Goal: Task Accomplishment & Management: Use online tool/utility

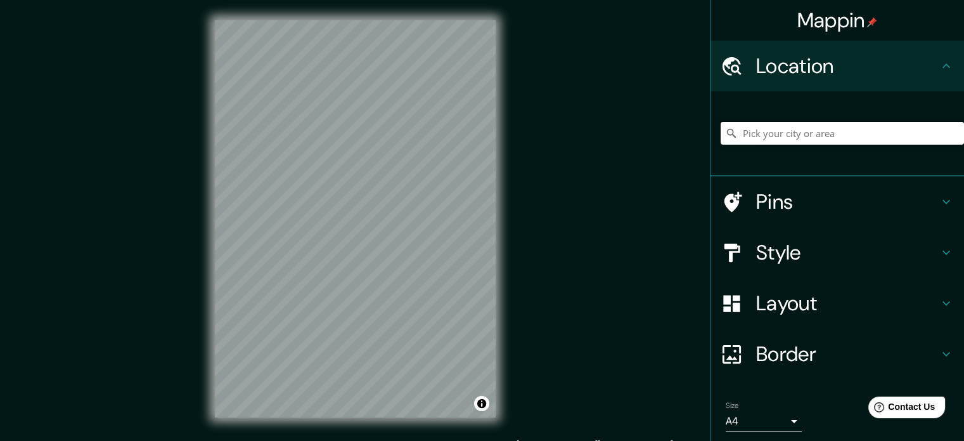
click at [833, 131] on input "Pick your city or area" at bounding box center [842, 133] width 243 height 23
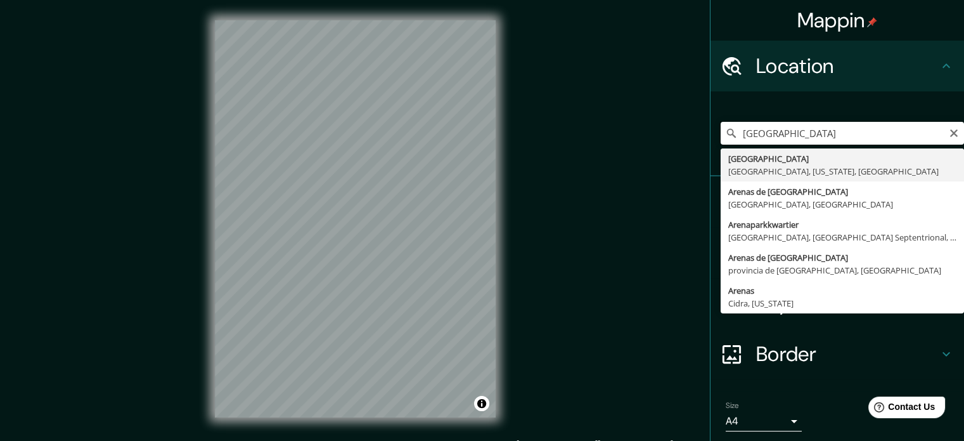
drag, startPoint x: 826, startPoint y: 141, endPoint x: 586, endPoint y: 145, distance: 240.3
click at [596, 145] on div "Mappin Location [GEOGRAPHIC_DATA] [GEOGRAPHIC_DATA], [US_STATE], [GEOGRAPHIC_DA…" at bounding box center [482, 229] width 964 height 458
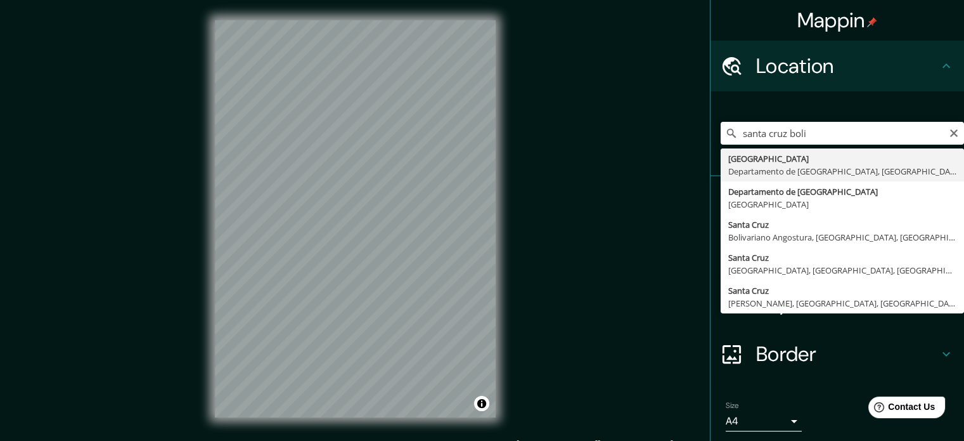
type input "[GEOGRAPHIC_DATA], [GEOGRAPHIC_DATA], [GEOGRAPHIC_DATA]"
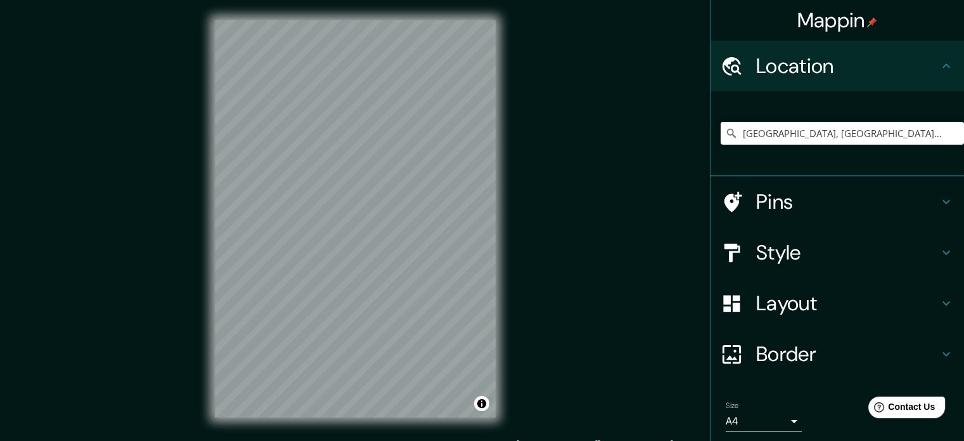
click at [804, 240] on h4 "Style" at bounding box center [847, 252] width 183 height 25
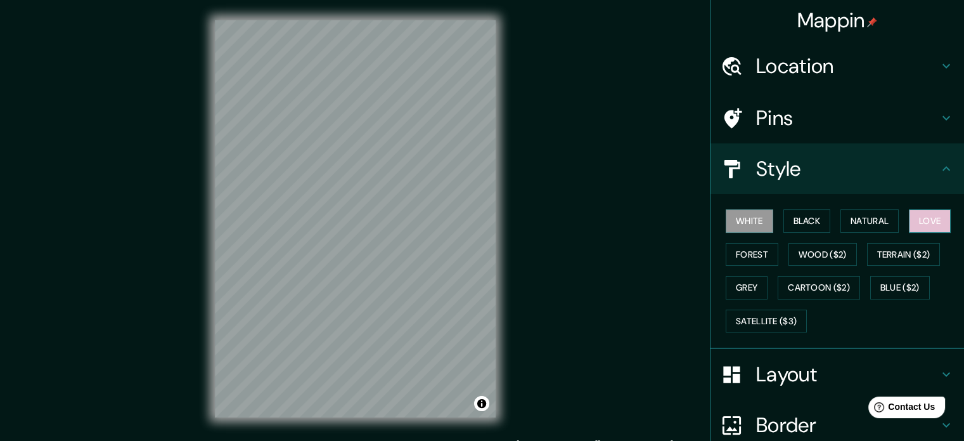
click at [933, 222] on button "Love" at bounding box center [930, 220] width 42 height 23
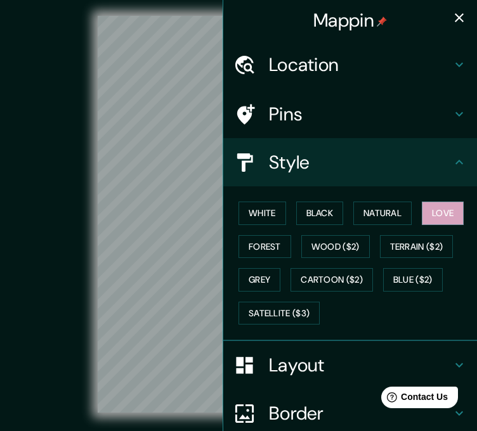
click at [454, 14] on icon "button" at bounding box center [458, 17] width 9 height 9
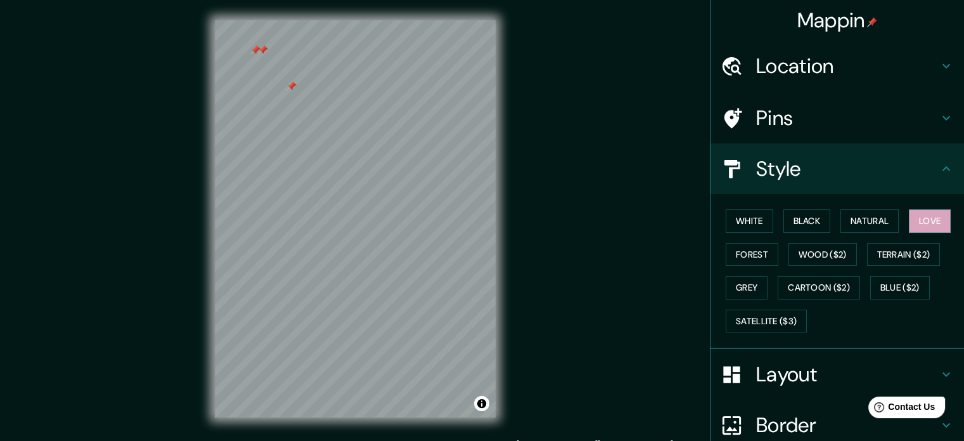
click at [293, 86] on div at bounding box center [292, 86] width 10 height 10
click at [264, 53] on div at bounding box center [263, 50] width 10 height 10
click at [253, 52] on div at bounding box center [255, 50] width 10 height 10
